Goal: Manage account settings

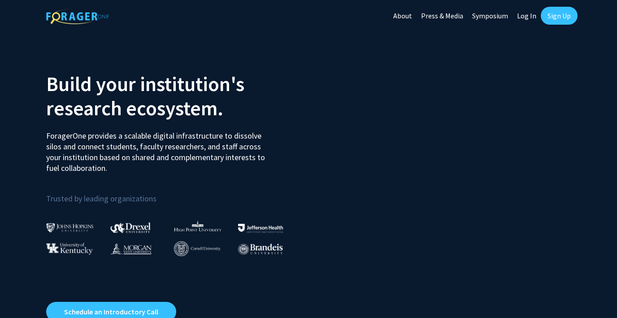
click at [522, 17] on link "Log In" at bounding box center [526, 15] width 28 height 31
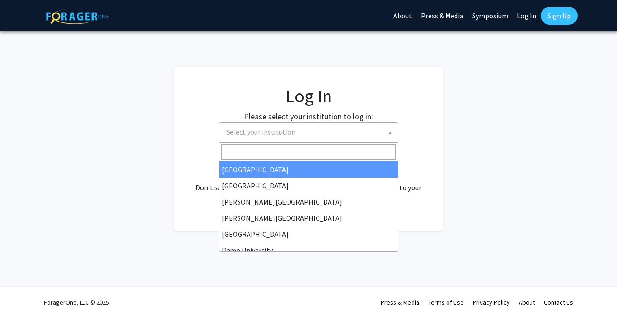
click at [268, 137] on span "Select your institution" at bounding box center [310, 132] width 175 height 18
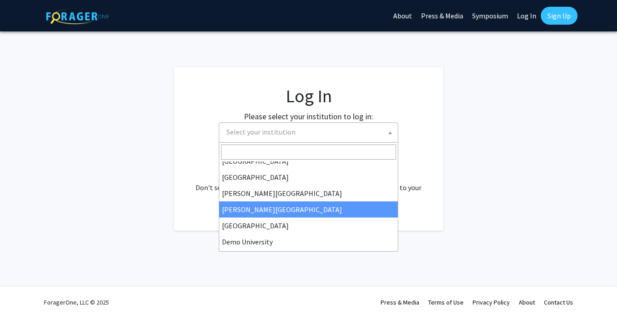
scroll to position [8, 0]
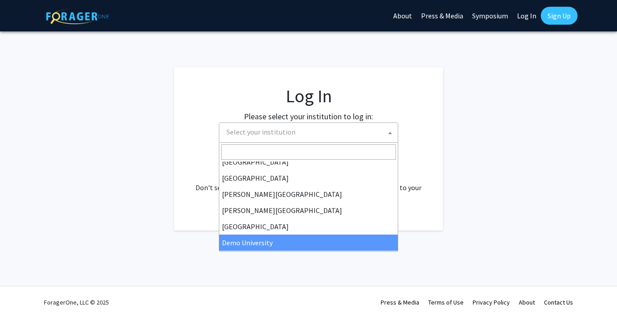
select select "8"
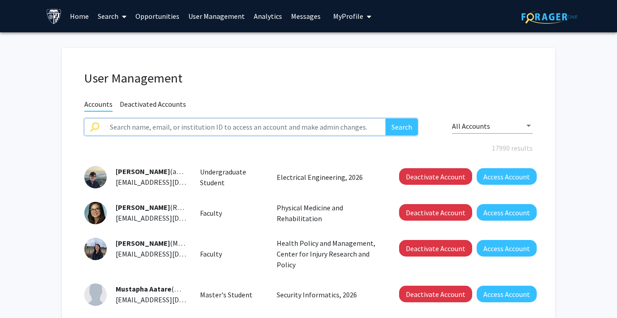
click at [136, 129] on input "text" at bounding box center [244, 126] width 281 height 17
paste input "[EMAIL_ADDRESS][DOMAIN_NAME]"
type input "[EMAIL_ADDRESS][DOMAIN_NAME]"
click at [385, 118] on button "Search" at bounding box center [401, 126] width 32 height 17
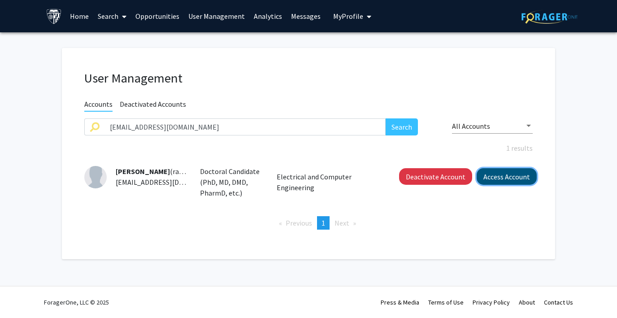
click at [512, 177] on button "Access Account" at bounding box center [506, 176] width 60 height 17
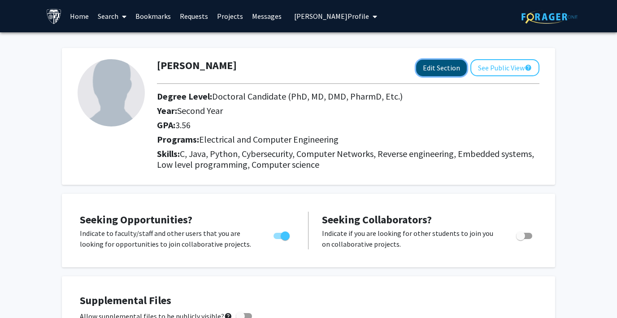
click at [429, 67] on button "Edit Section" at bounding box center [441, 68] width 51 height 17
select select "second_year"
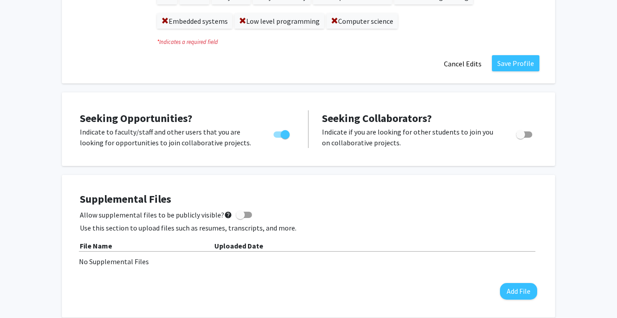
scroll to position [224, 0]
